Goal: Information Seeking & Learning: Learn about a topic

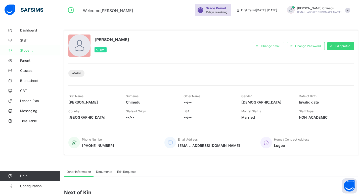
click at [23, 50] on span "Student" at bounding box center [40, 50] width 40 height 4
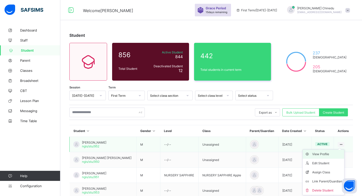
click at [318, 155] on div "View Profile" at bounding box center [328, 153] width 30 height 5
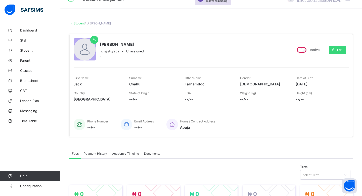
scroll to position [13, 0]
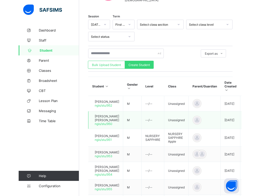
scroll to position [120, 0]
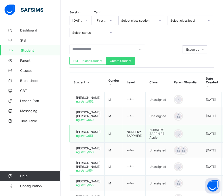
click at [191, 136] on td at bounding box center [186, 134] width 32 height 18
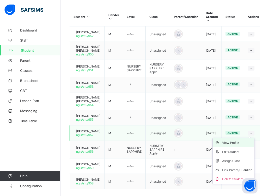
click at [231, 145] on div "View Profile" at bounding box center [237, 142] width 30 height 5
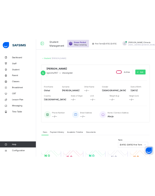
scroll to position [3, 0]
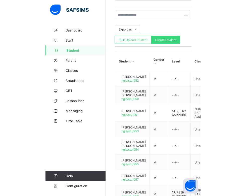
scroll to position [176, 0]
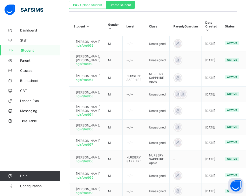
click at [246, 141] on html "Student Management Grace Period 15 days remaining First Term / 2025-2026 Jeremi…" at bounding box center [123, 26] width 246 height 405
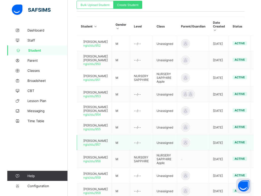
scroll to position [156, 0]
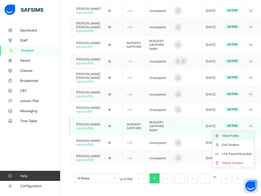
click at [231, 133] on div "View Profile" at bounding box center [237, 135] width 30 height 5
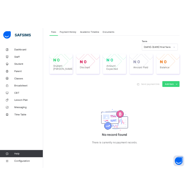
scroll to position [156, 0]
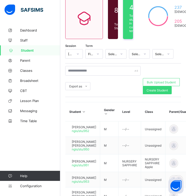
scroll to position [156, 0]
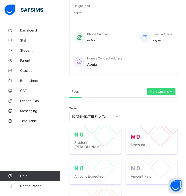
scroll to position [156, 0]
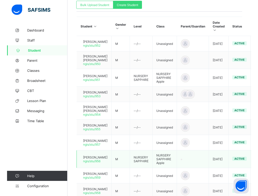
scroll to position [156, 0]
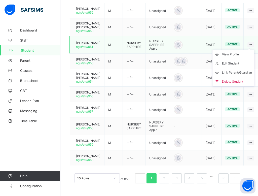
click at [251, 50] on ul "View Profile Edit Student Link Parent/Guardian Delete Student" at bounding box center [233, 68] width 42 height 37
click at [234, 50] on li "View Profile" at bounding box center [233, 54] width 42 height 9
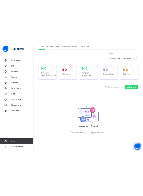
scroll to position [156, 0]
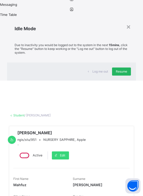
click at [122, 73] on span "Resume" at bounding box center [121, 71] width 11 height 4
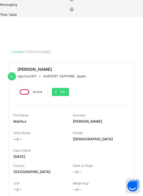
scroll to position [0, 0]
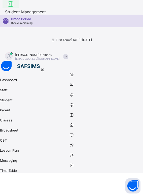
click at [9, 8] on icon at bounding box center [10, 4] width 9 height 7
click at [32, 98] on span "Student" at bounding box center [71, 100] width 143 height 4
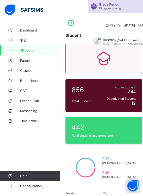
click at [34, 52] on span "Student" at bounding box center [41, 50] width 40 height 4
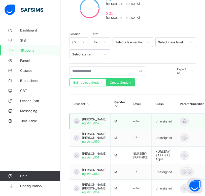
scroll to position [99, 0]
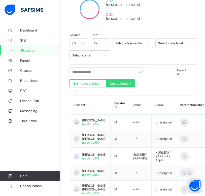
click at [26, 53] on link "Student" at bounding box center [30, 50] width 60 height 10
click at [27, 60] on span "Parent" at bounding box center [40, 60] width 40 height 4
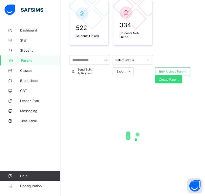
scroll to position [99, 0]
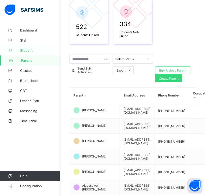
click at [26, 50] on span "Student" at bounding box center [40, 50] width 40 height 4
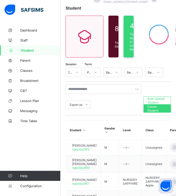
scroll to position [26, 0]
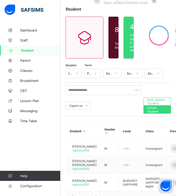
click at [93, 74] on div at bounding box center [95, 73] width 9 height 8
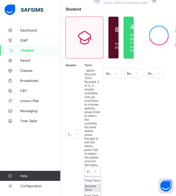
click at [71, 132] on div "[DATE]-[DATE]" at bounding box center [70, 134] width 4 height 4
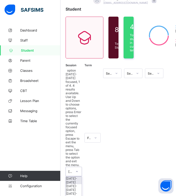
click at [87, 136] on div "First Term" at bounding box center [89, 138] width 4 height 4
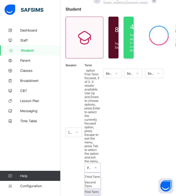
click at [92, 188] on div "First Term" at bounding box center [93, 192] width 16 height 8
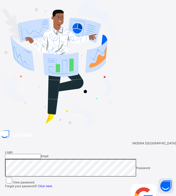
click at [41, 154] on input "email" at bounding box center [23, 156] width 36 height 5
type input "**********"
click at [143, 184] on span at bounding box center [168, 186] width 4 height 4
